Goal: Transaction & Acquisition: Purchase product/service

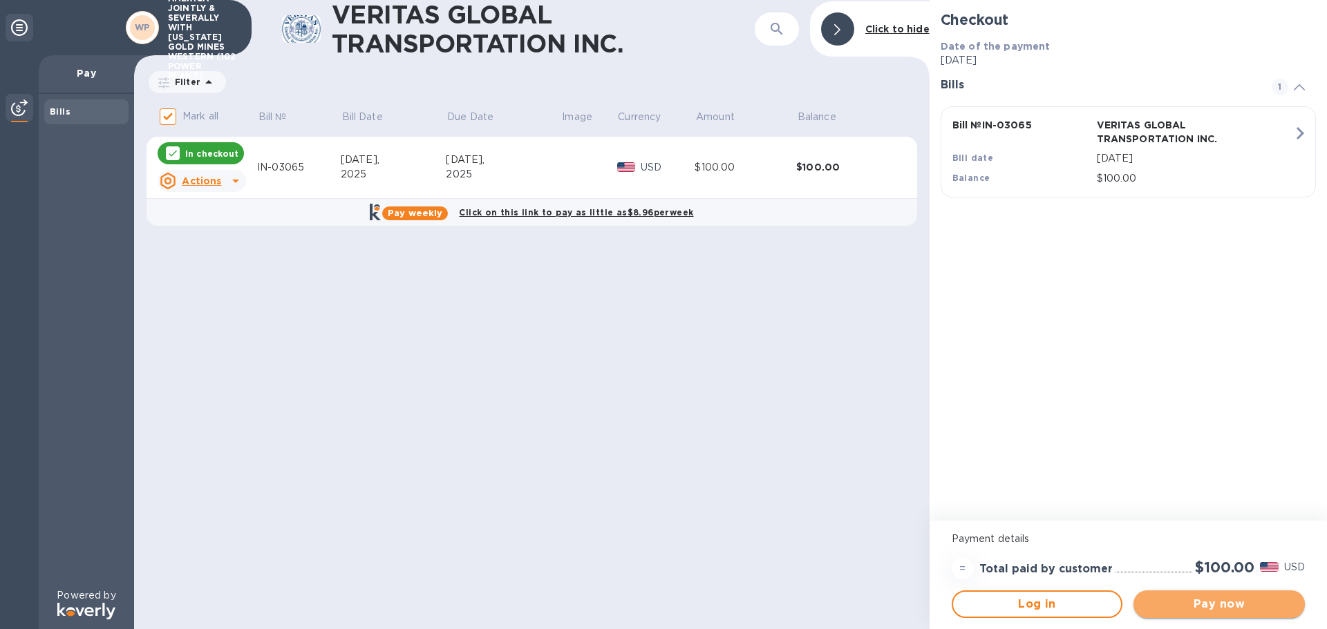
click at [1204, 600] on span "Pay now" at bounding box center [1218, 604] width 149 height 17
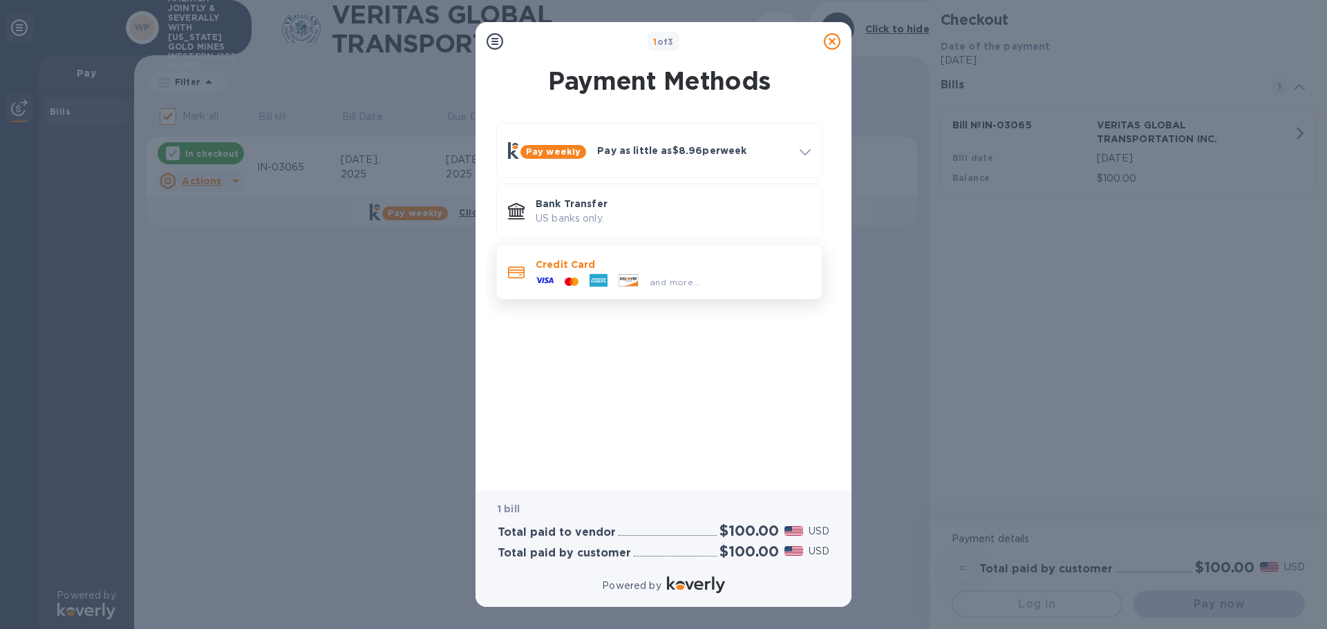
click at [669, 277] on span "and more..." at bounding box center [675, 282] width 50 height 10
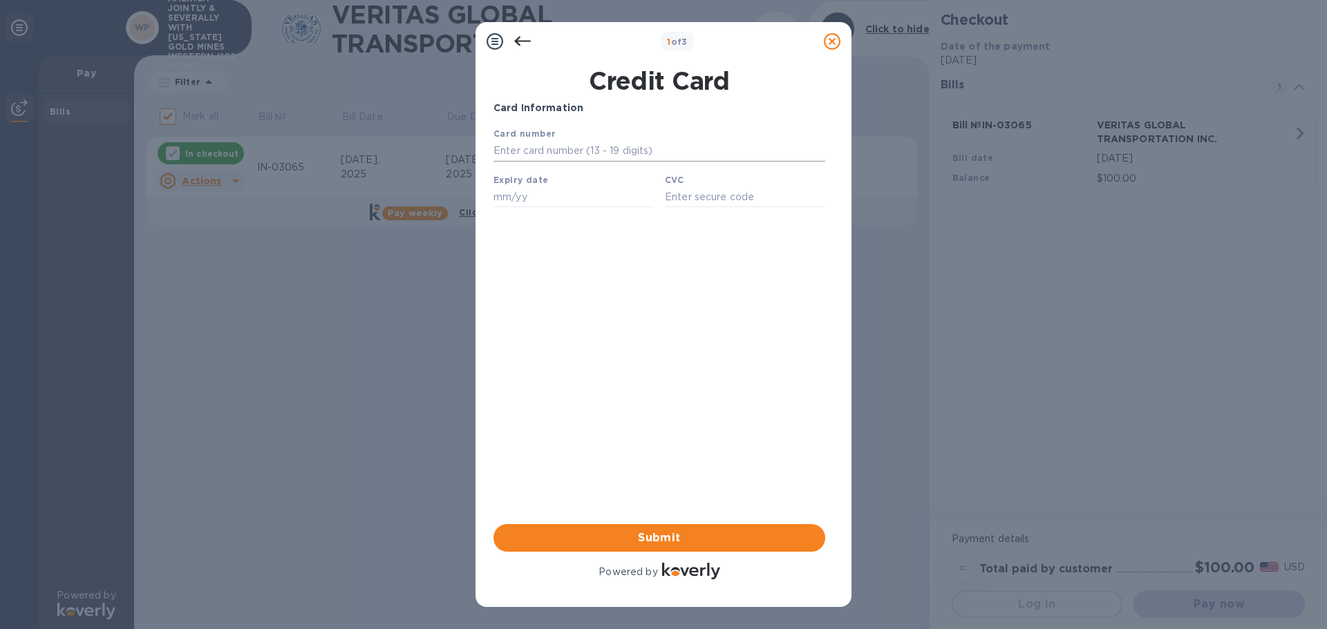
click at [525, 149] on input "text" at bounding box center [659, 151] width 332 height 21
drag, startPoint x: 32, startPoint y: 23, endPoint x: 657, endPoint y: 118, distance: 632.6
click at [657, 118] on div "Card Information" at bounding box center [659, 108] width 343 height 26
click at [638, 149] on input "text" at bounding box center [659, 151] width 332 height 21
type input "[CREDIT_CARD_NUMBER]"
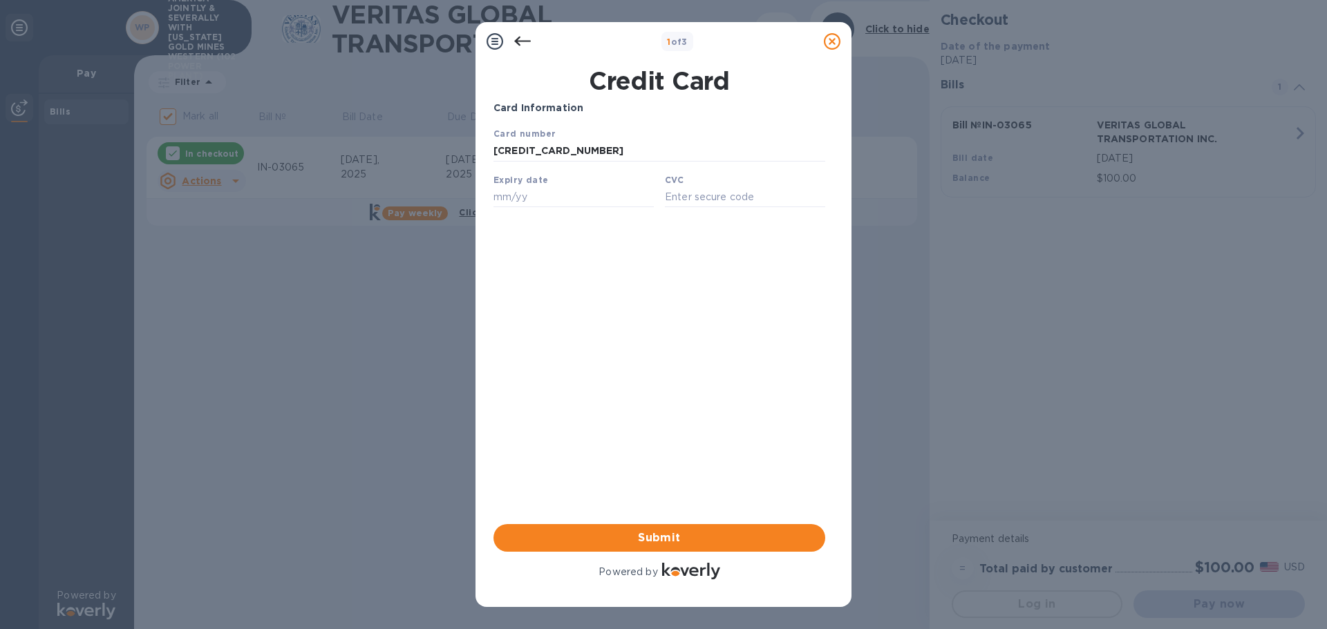
type input "06/29"
type input "689"
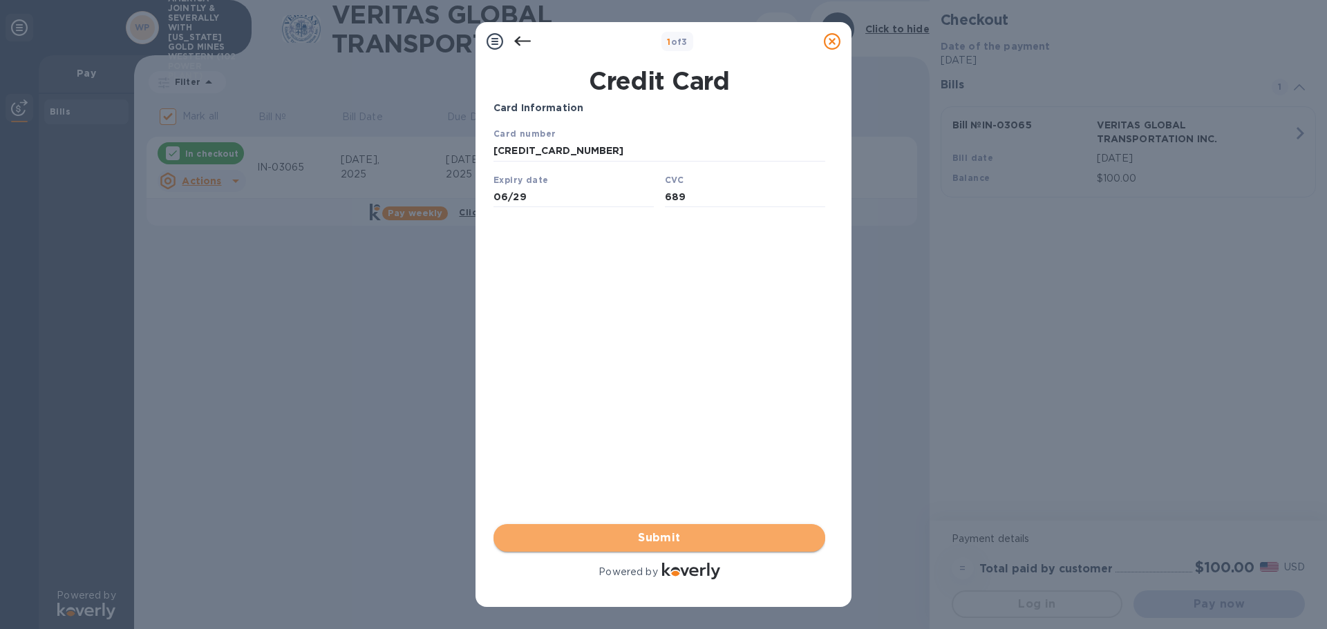
click at [609, 538] on span "Submit" at bounding box center [659, 538] width 310 height 17
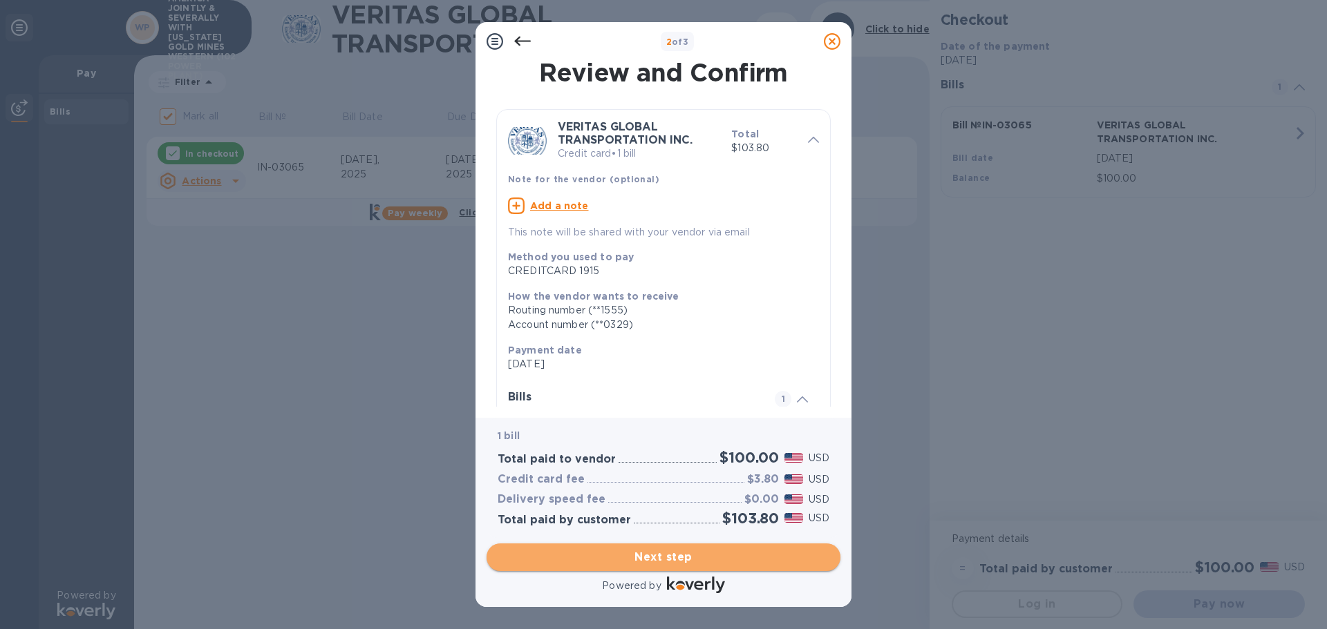
click at [644, 565] on span "Next step" at bounding box center [663, 557] width 332 height 17
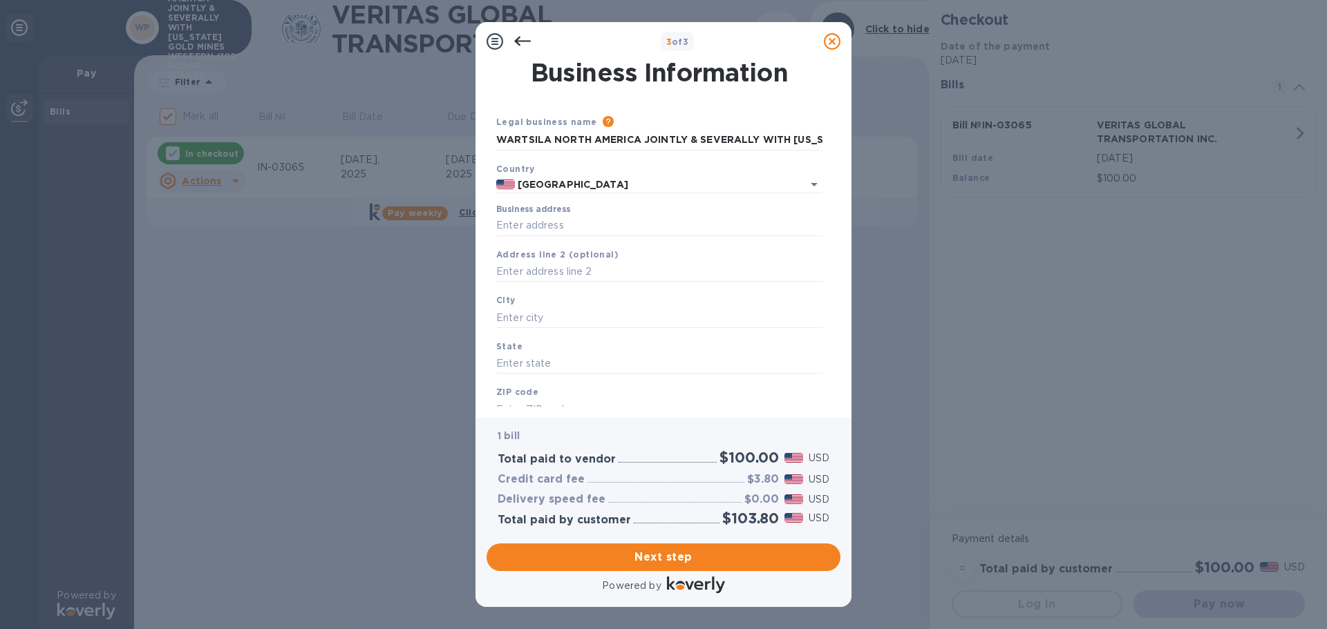
click at [539, 214] on label "Business address" at bounding box center [533, 210] width 74 height 8
click at [539, 216] on input "Business address" at bounding box center [659, 226] width 326 height 21
click at [540, 209] on label "Business address" at bounding box center [533, 210] width 74 height 8
click at [540, 216] on input "Business address" at bounding box center [659, 226] width 326 height 21
click at [541, 220] on input "Business address" at bounding box center [659, 226] width 326 height 21
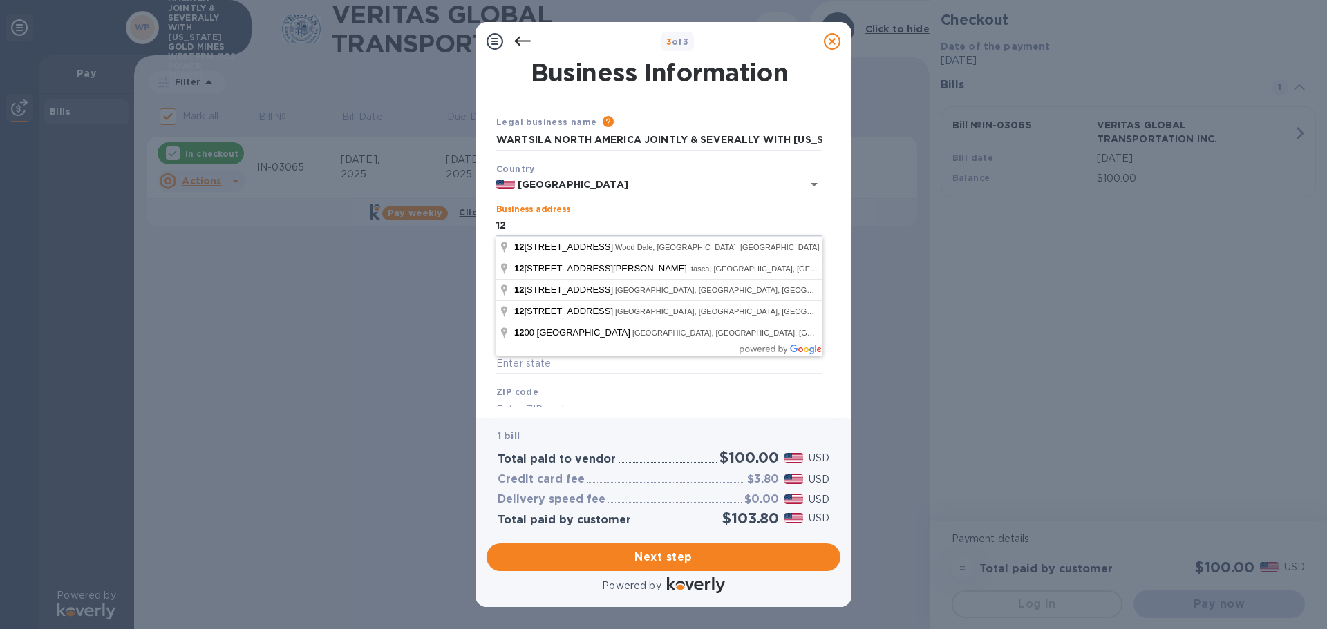
type input "1"
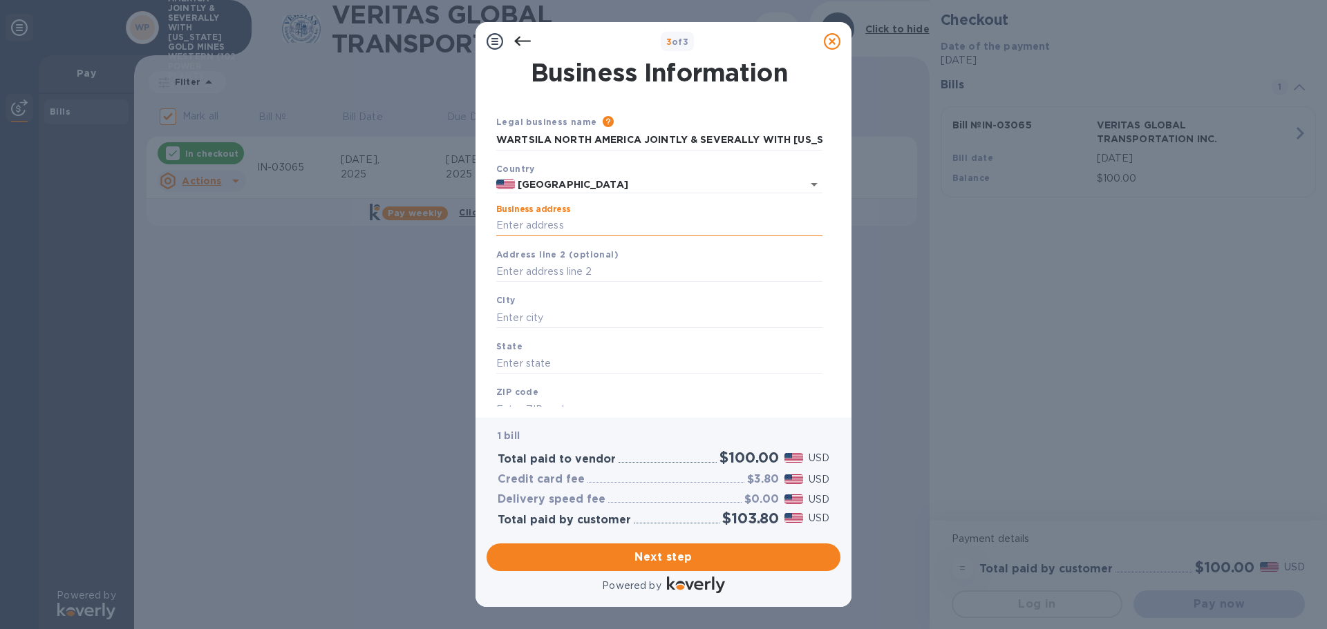
click at [536, 221] on input "Business address" at bounding box center [659, 226] width 326 height 21
paste input "12430 NW 25th"
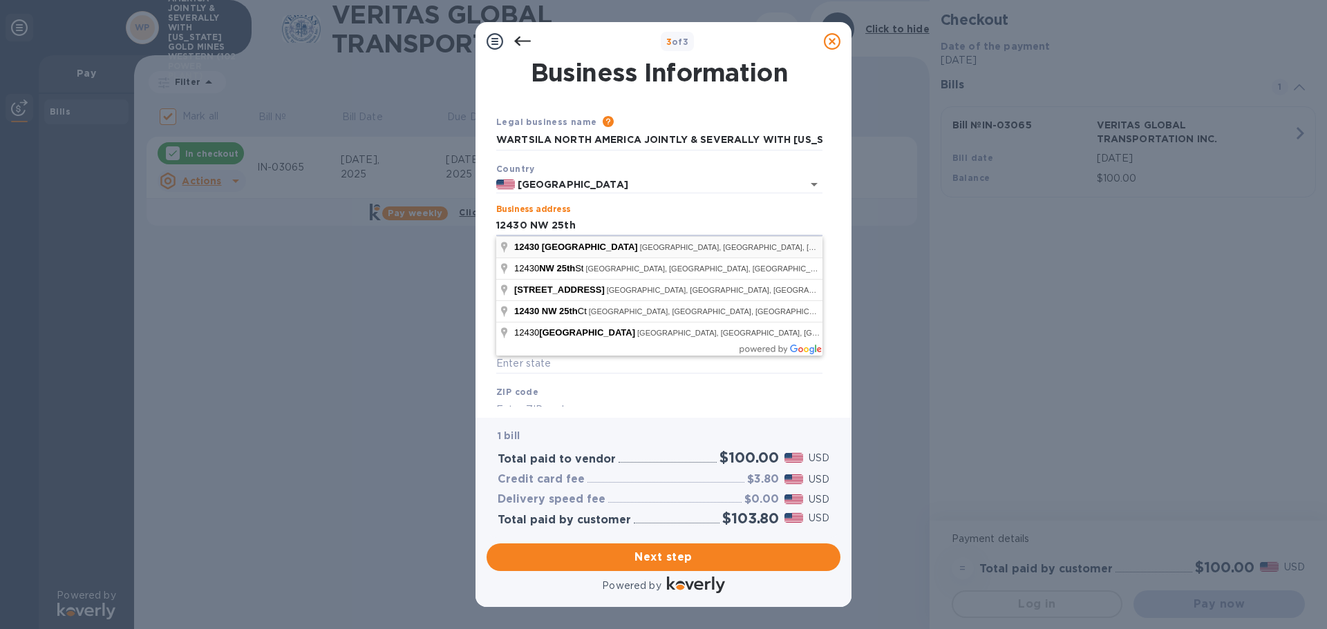
type input "[STREET_ADDRESS]"
type input "[GEOGRAPHIC_DATA]"
type input "FL"
type input "33182"
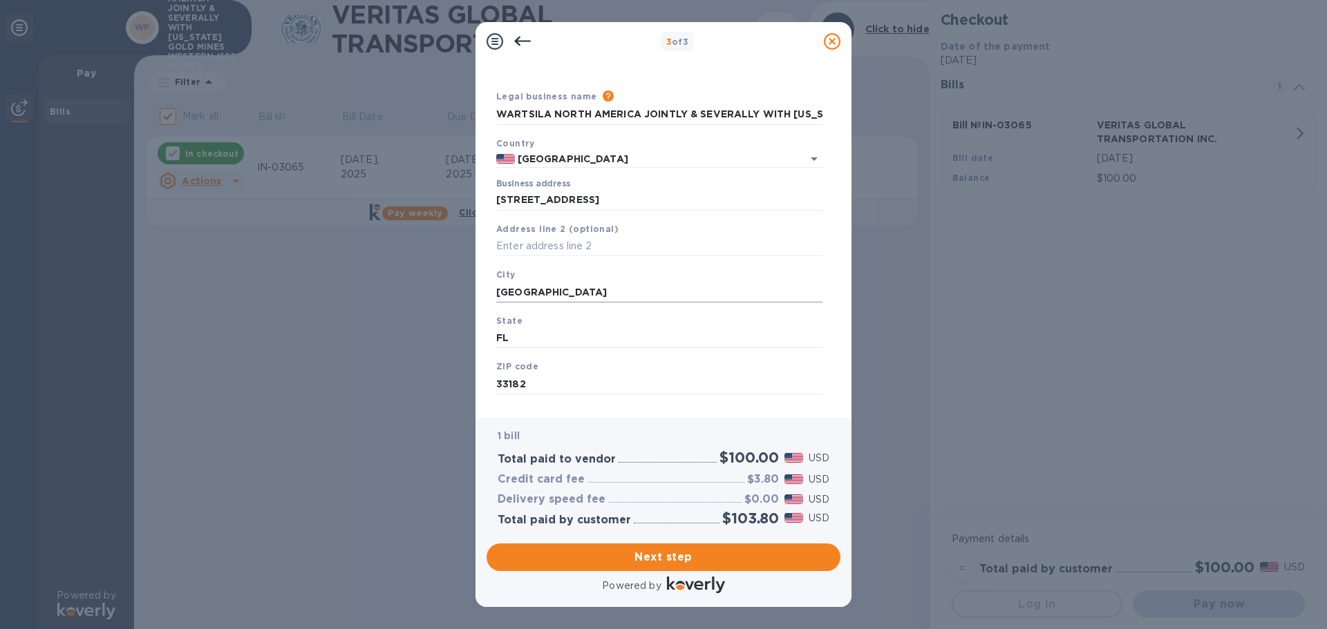
scroll to position [46, 0]
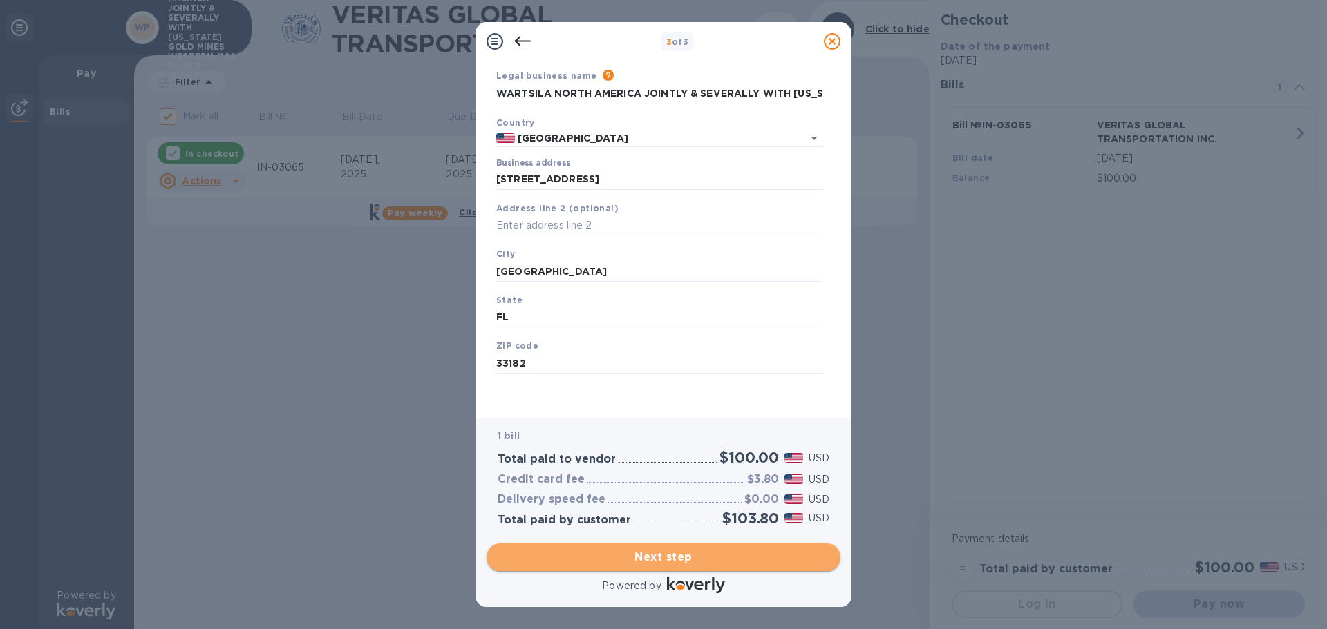
click at [649, 550] on span "Next step" at bounding box center [663, 557] width 332 height 17
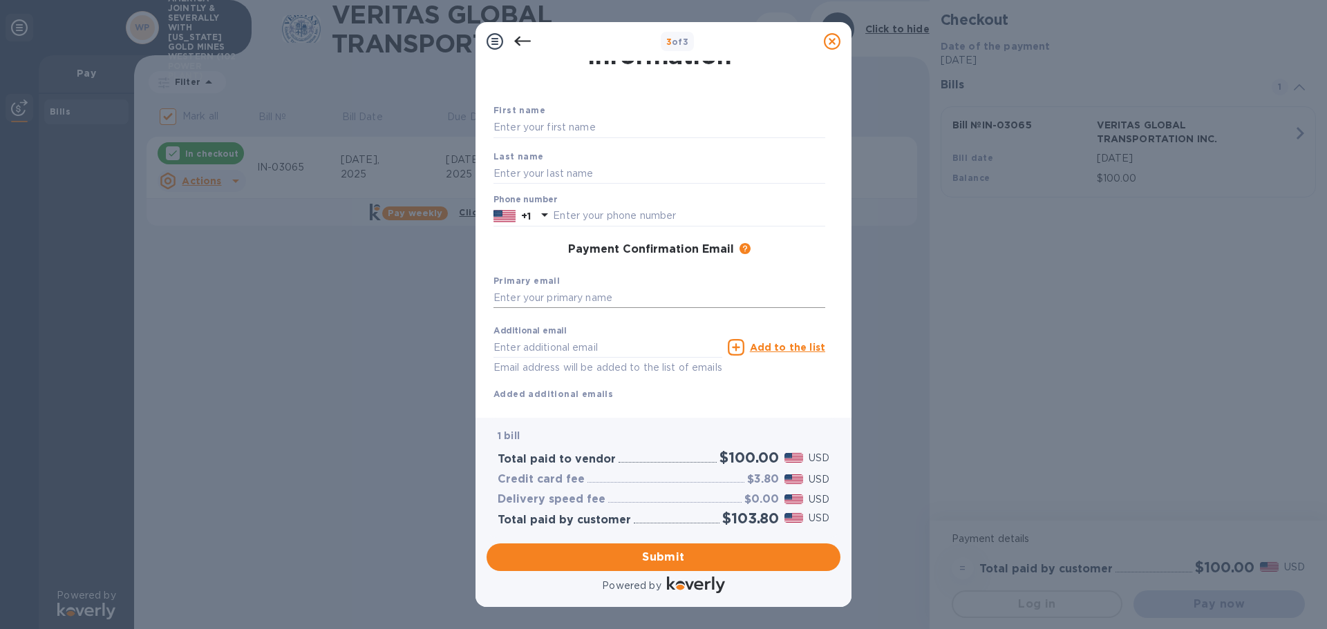
click at [539, 294] on input "text" at bounding box center [659, 298] width 332 height 21
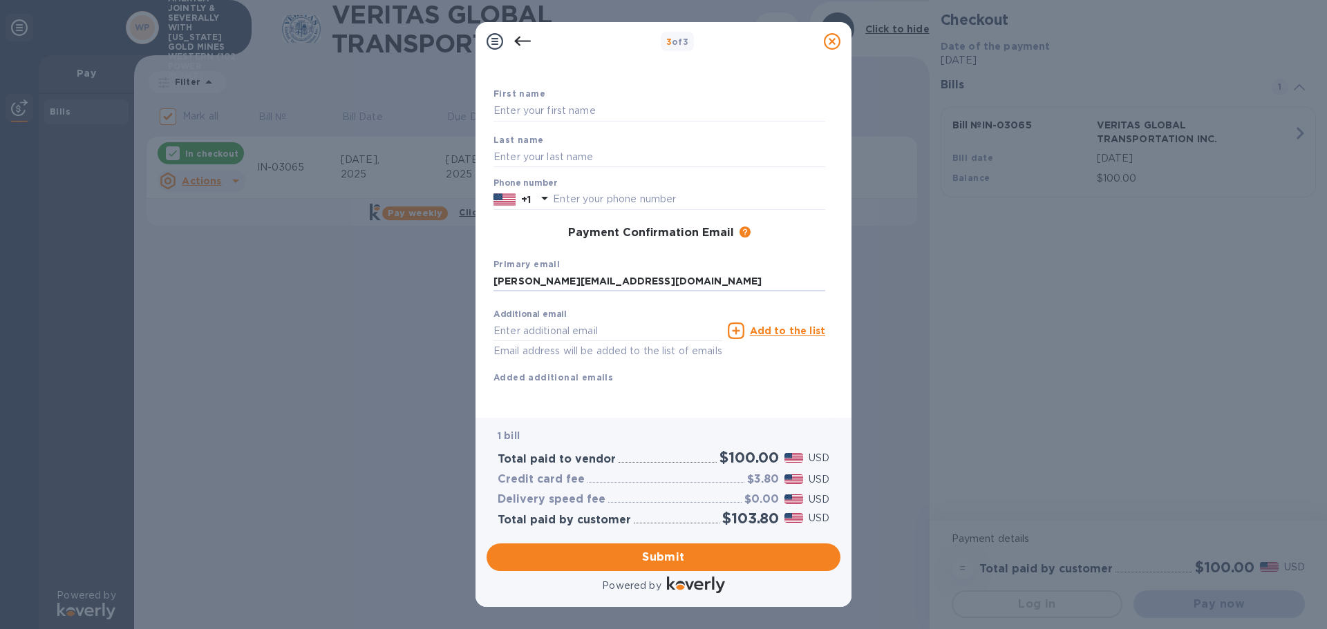
scroll to position [79, 0]
type input "[PERSON_NAME][EMAIL_ADDRESS][DOMAIN_NAME]"
click at [669, 564] on span "Submit" at bounding box center [663, 557] width 332 height 17
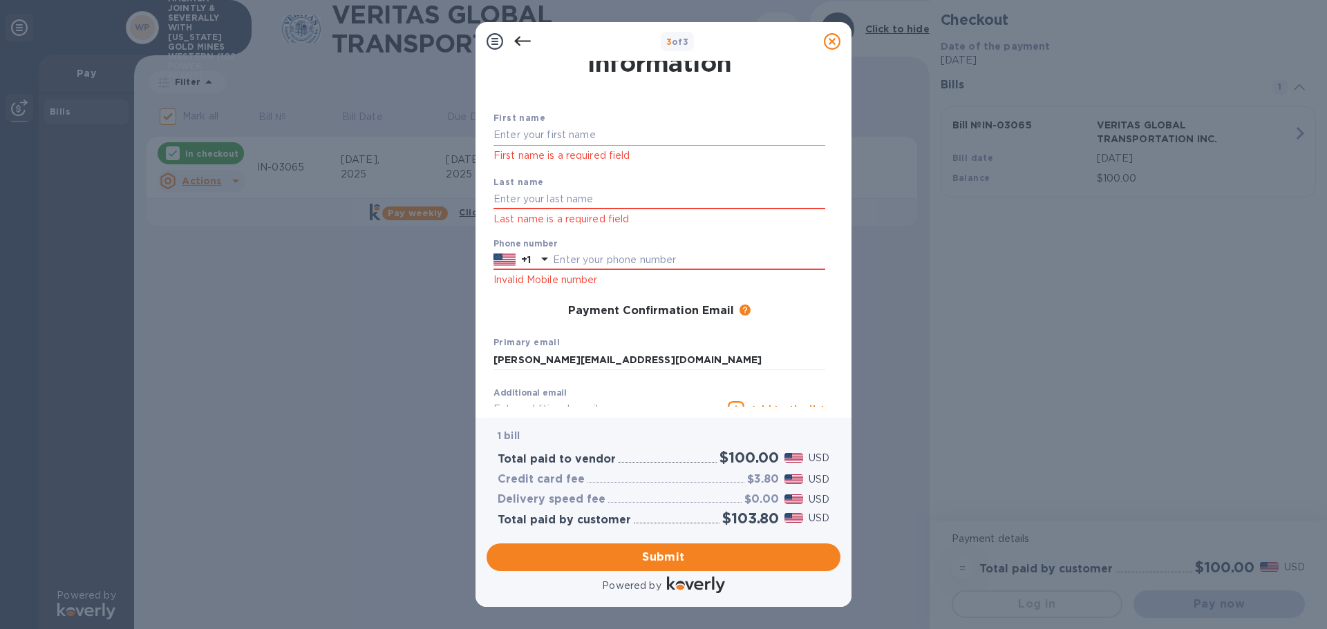
scroll to position [0, 0]
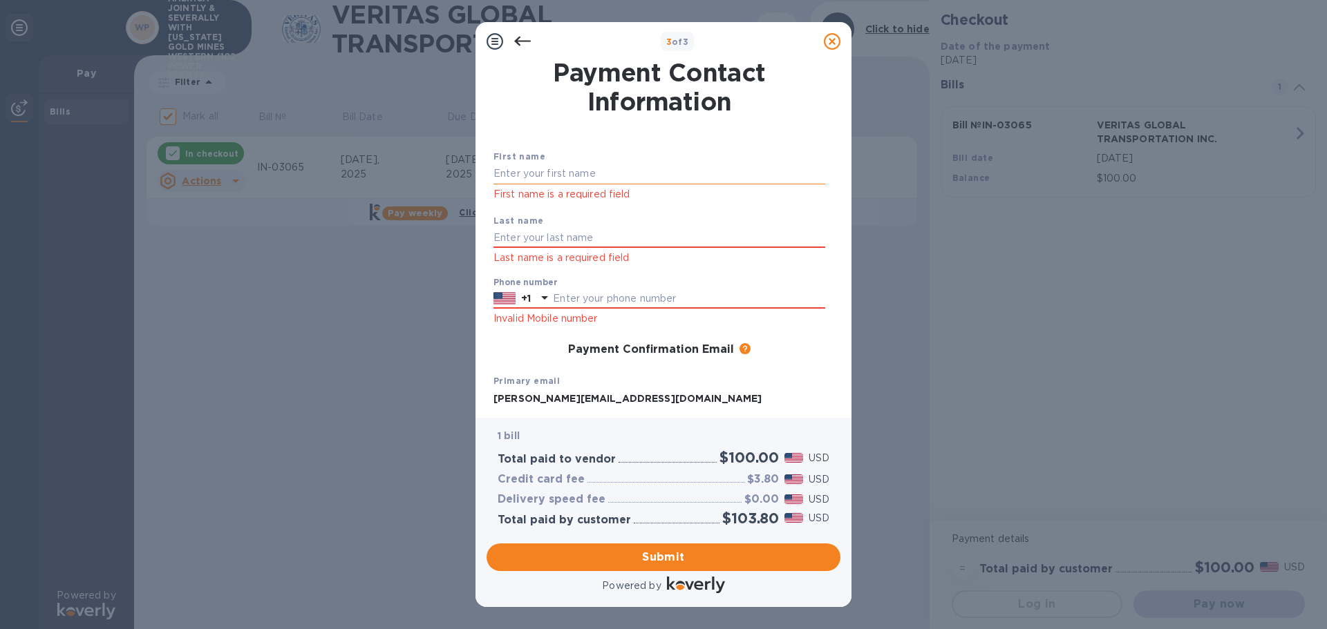
click at [568, 164] on input "text" at bounding box center [659, 174] width 332 height 21
type input "Sofia"
type input "[PERSON_NAME]"
click at [558, 199] on p "First name is a required field" at bounding box center [659, 195] width 332 height 16
click at [549, 296] on icon at bounding box center [544, 298] width 17 height 17
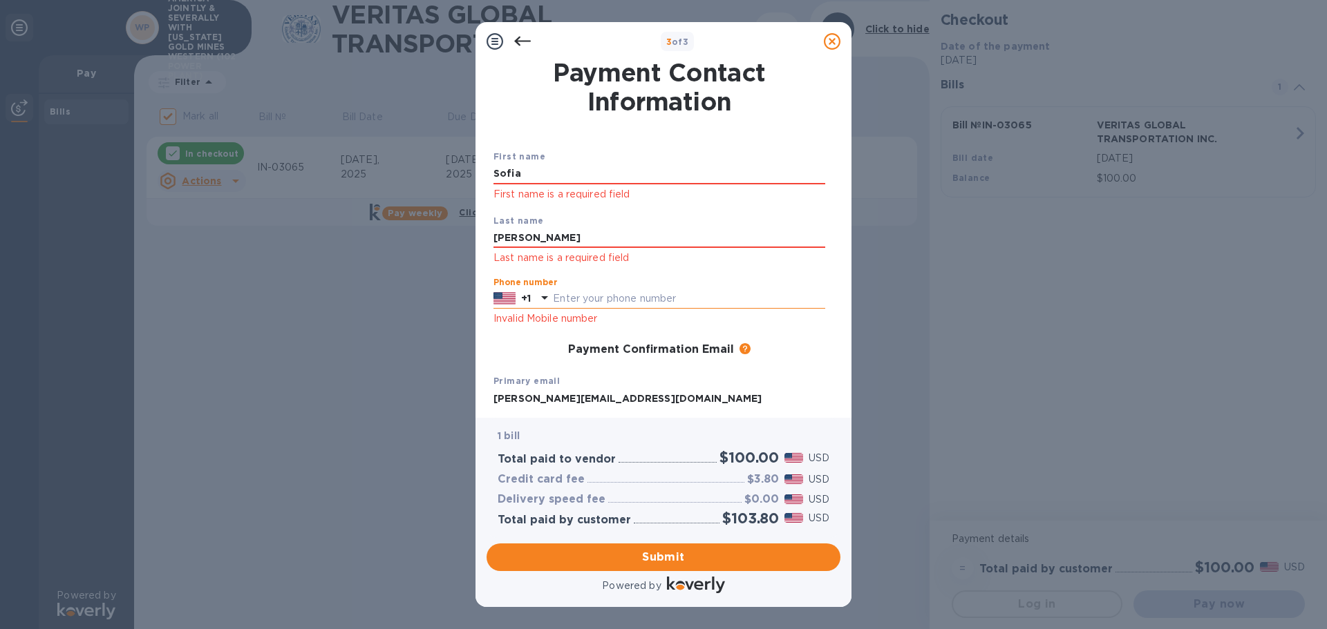
click at [560, 296] on input "text" at bounding box center [689, 299] width 272 height 21
type input "3059989602"
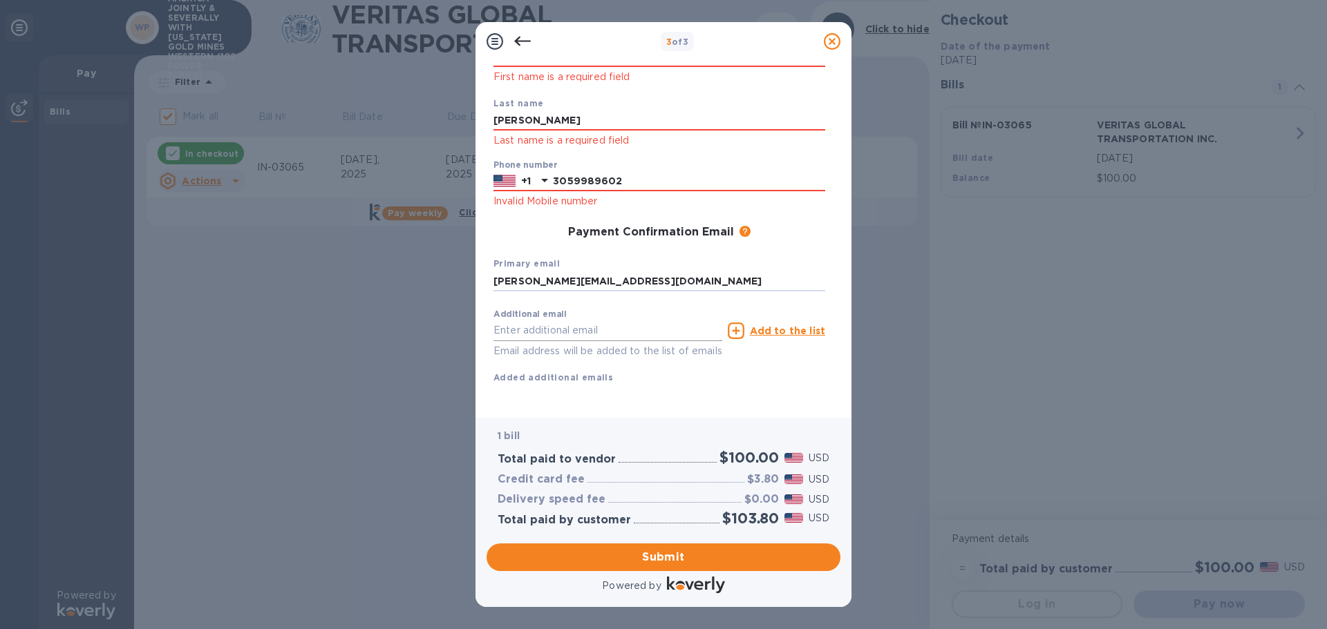
scroll to position [133, 0]
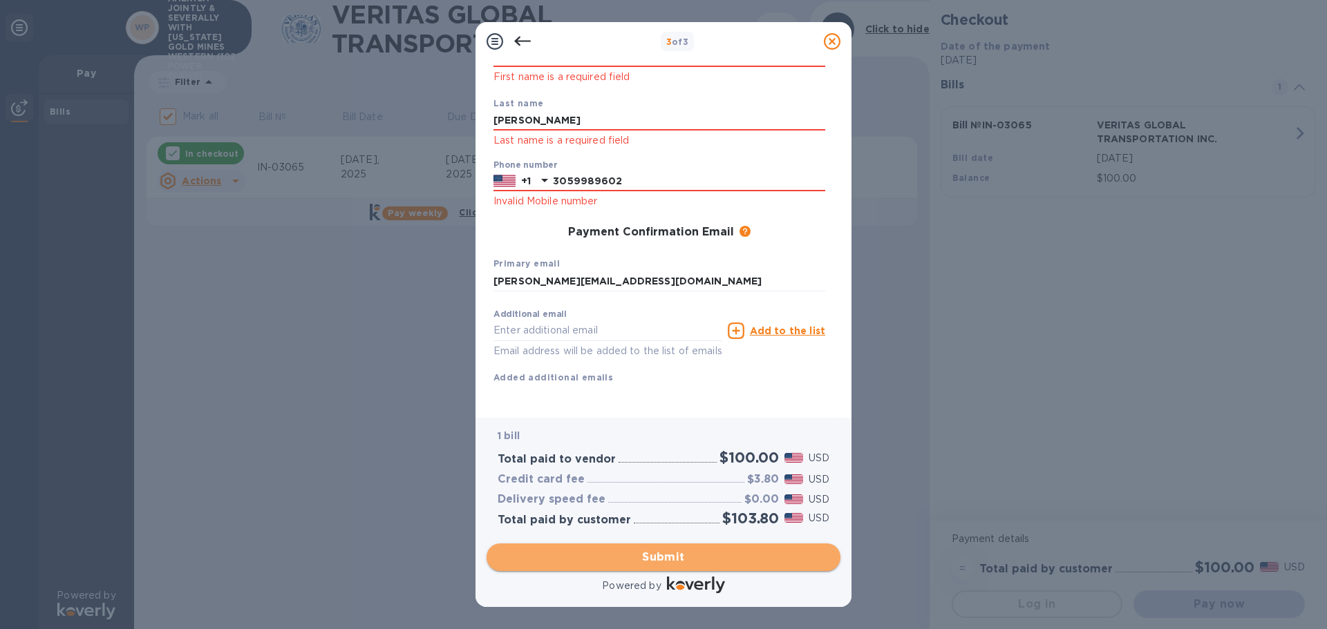
click at [682, 551] on span "Submit" at bounding box center [663, 557] width 332 height 17
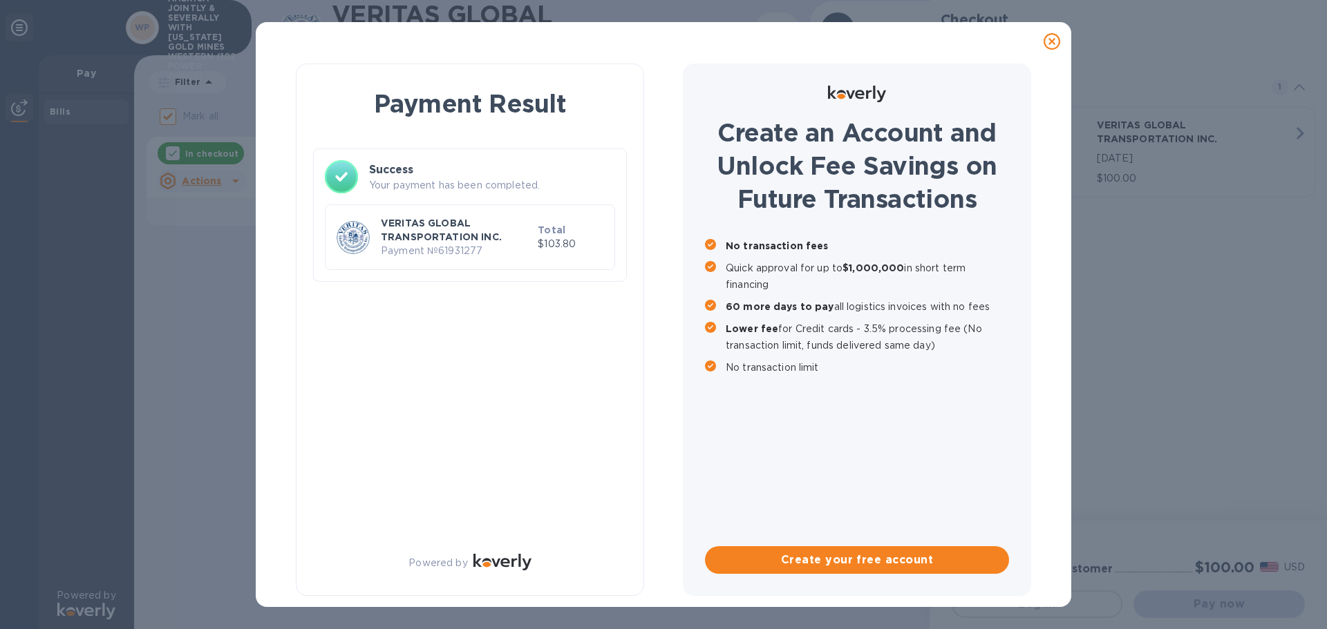
checkbox input "false"
